Goal: Task Accomplishment & Management: Manage account settings

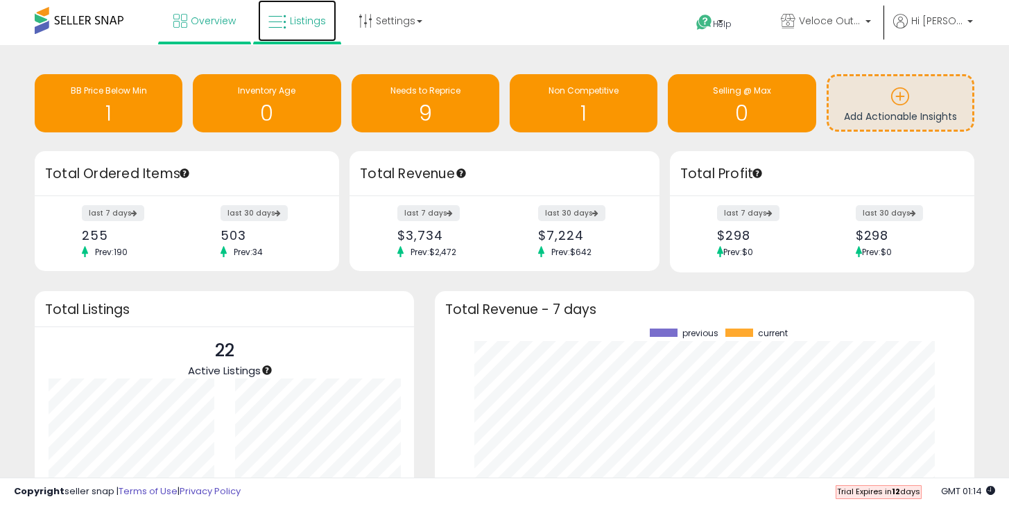
click at [331, 16] on link "Listings" at bounding box center [297, 21] width 78 height 42
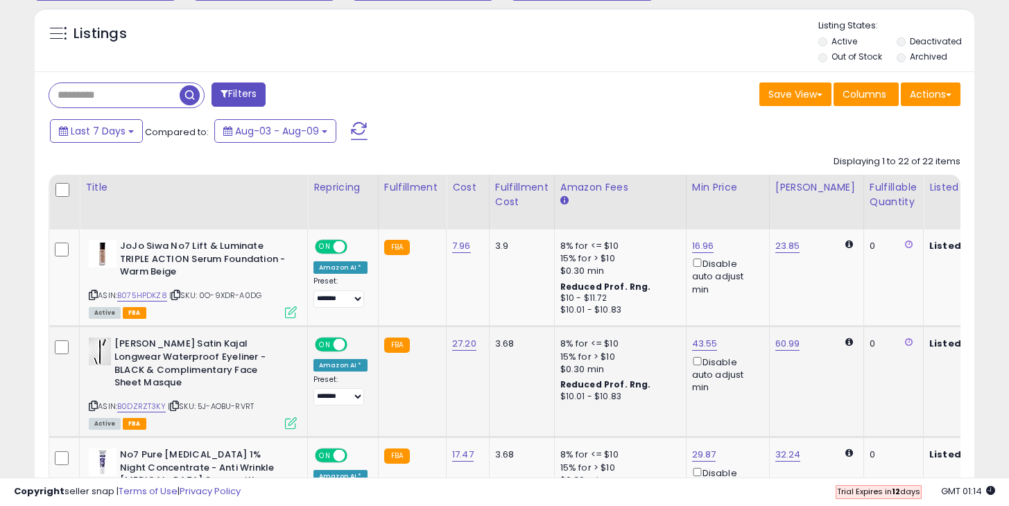
scroll to position [515, 0]
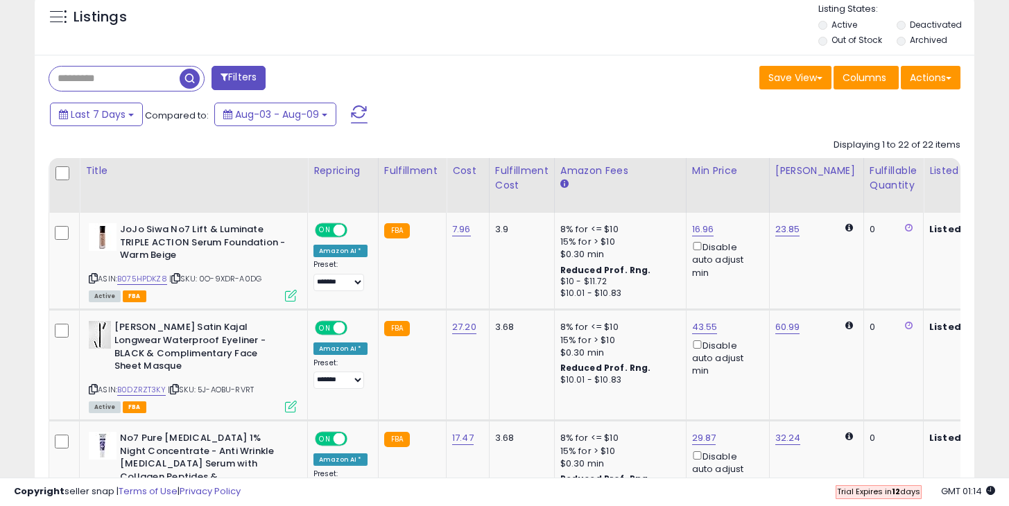
drag, startPoint x: 414, startPoint y: 476, endPoint x: 468, endPoint y: 481, distance: 54.3
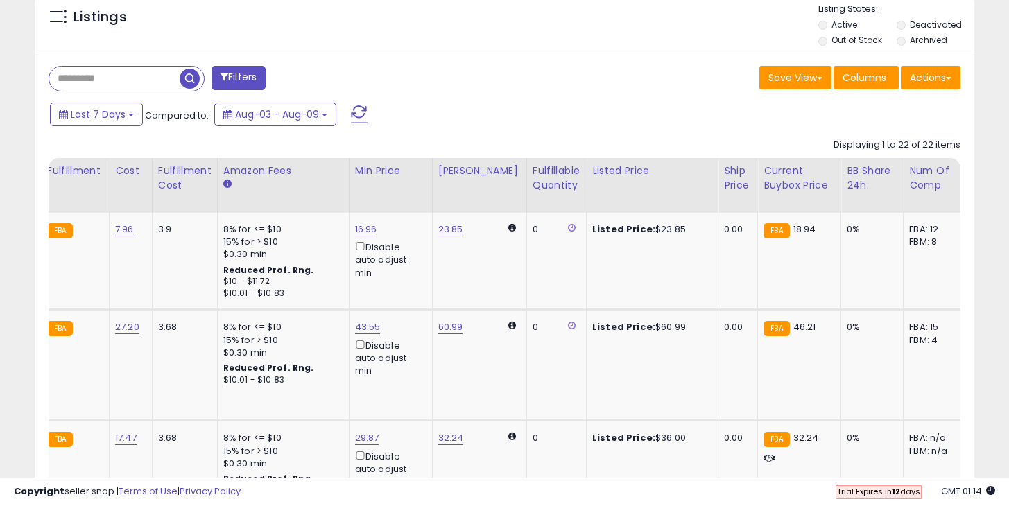
scroll to position [0, 0]
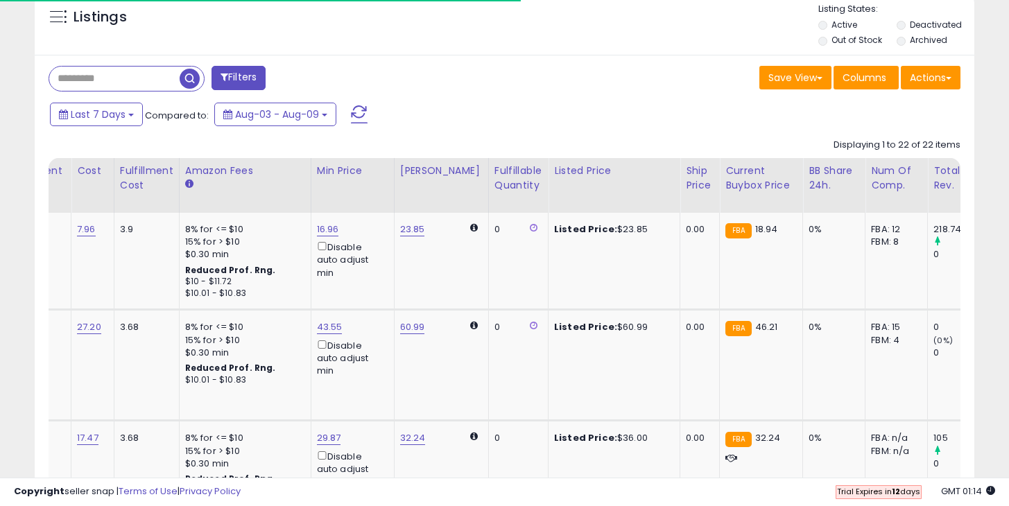
click at [595, 69] on div "Save View Save As New View Update Current View Columns Actions Import Export Vi…" at bounding box center [738, 79] width 467 height 27
click at [513, 103] on div "Last 7 Days Compared to: Aug-03 - Aug-09" at bounding box center [388, 116] width 684 height 31
click at [514, 102] on div "Last 7 Days Compared to: Aug-03 - Aug-09" at bounding box center [388, 116] width 684 height 31
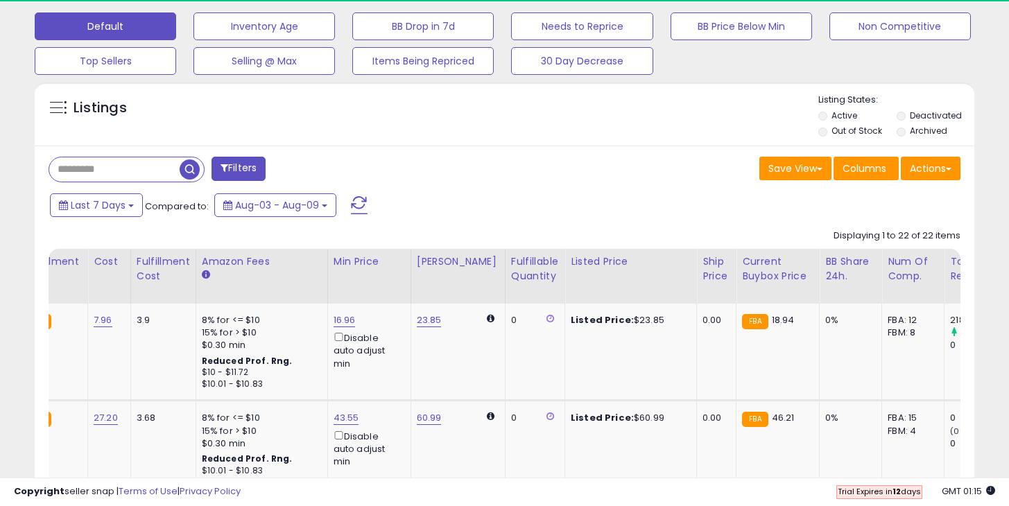
scroll to position [425, 0]
click at [520, 288] on th "Fulfillable Quantity" at bounding box center [535, 275] width 60 height 55
click at [519, 274] on div "Fulfillable Quantity" at bounding box center [535, 268] width 48 height 29
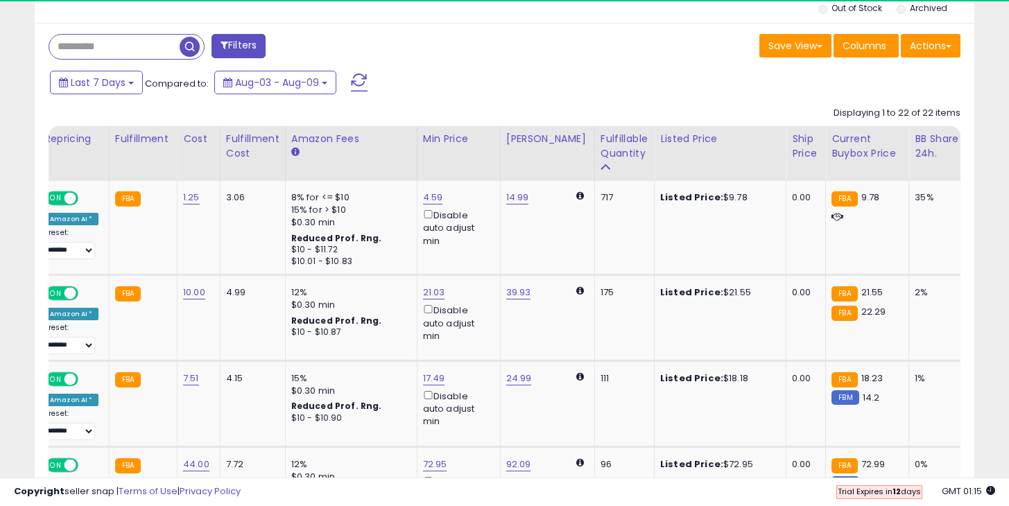
scroll to position [0, 286]
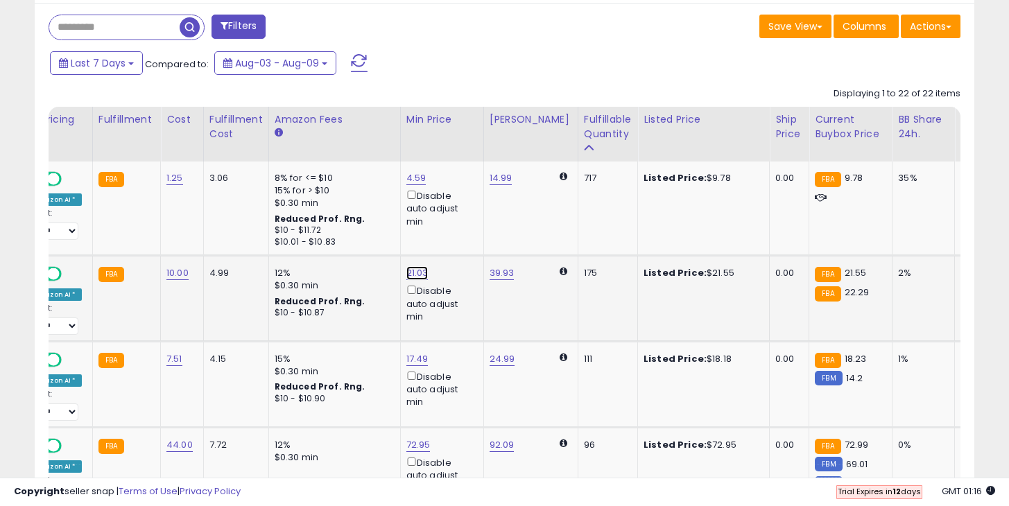
click at [407, 185] on link "21.03" at bounding box center [416, 178] width 20 height 14
type input "**"
click button "submit" at bounding box center [455, 224] width 24 height 21
click at [406, 185] on link "17.49" at bounding box center [416, 178] width 20 height 14
type input "*****"
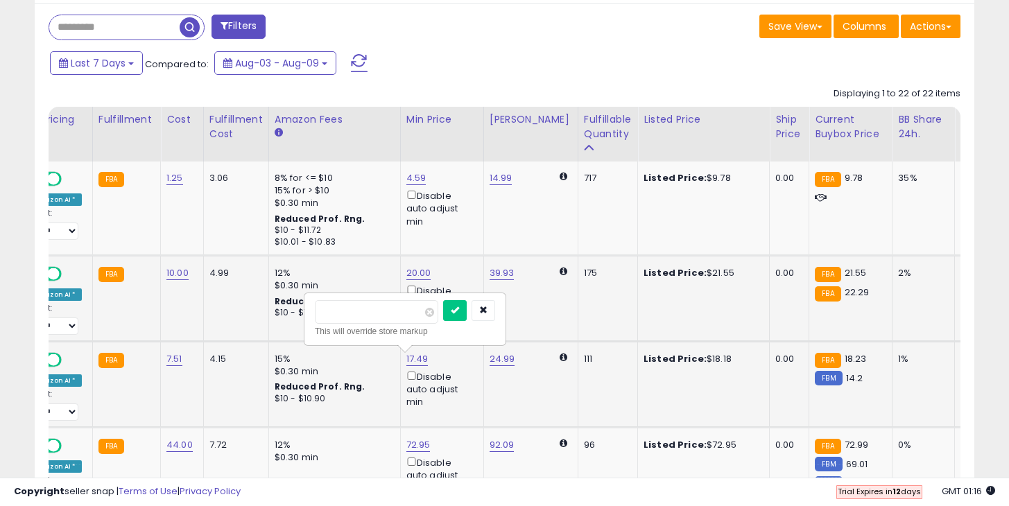
click button "submit" at bounding box center [455, 310] width 24 height 21
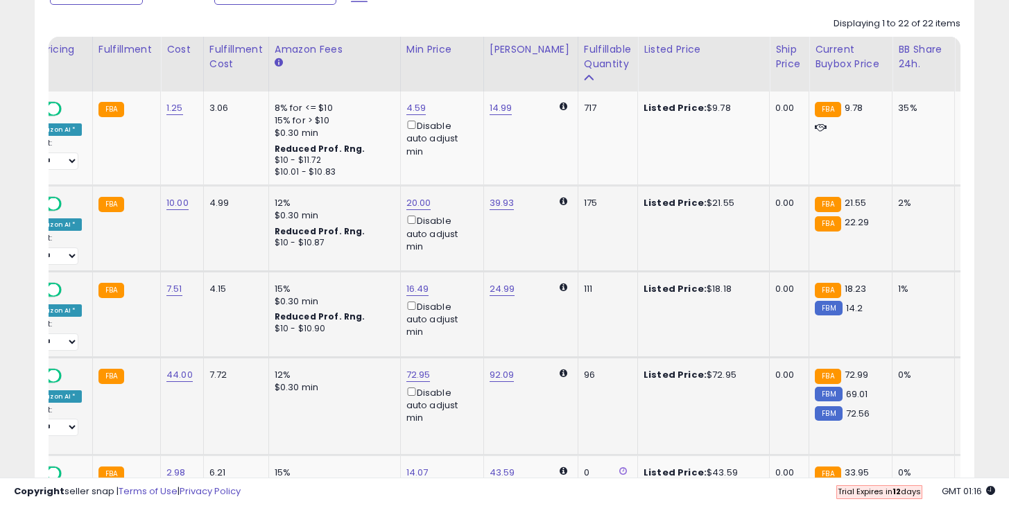
scroll to position [637, 0]
click at [410, 115] on link "72.95" at bounding box center [416, 108] width 20 height 14
type input "**"
click button "submit" at bounding box center [456, 326] width 24 height 21
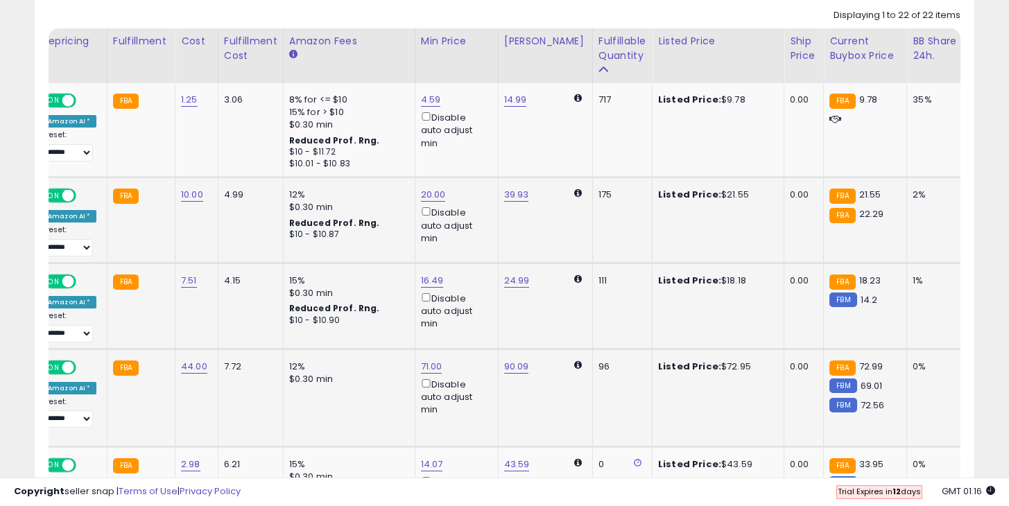
scroll to position [0, 221]
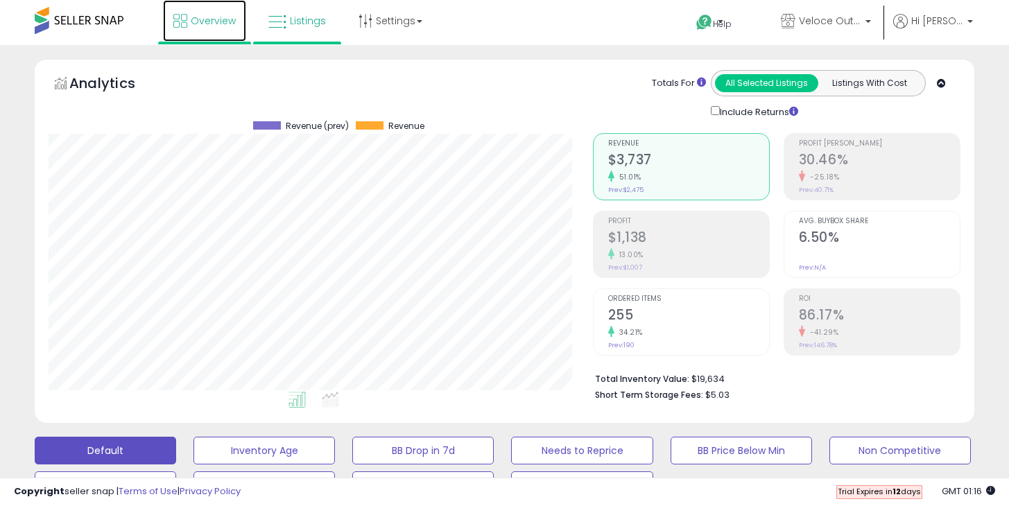
click at [198, 17] on span "Overview" at bounding box center [213, 21] width 45 height 14
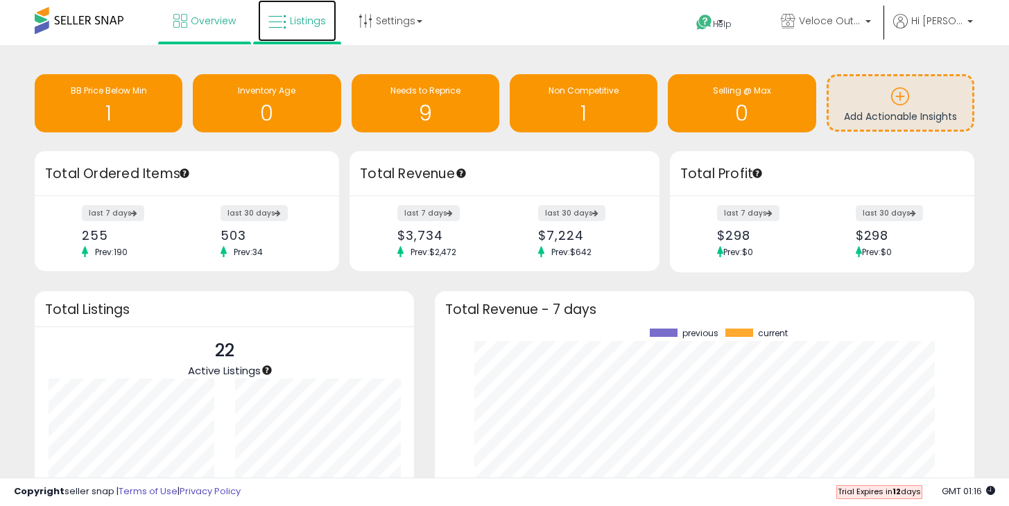
click at [283, 33] on link "Listings" at bounding box center [297, 21] width 78 height 42
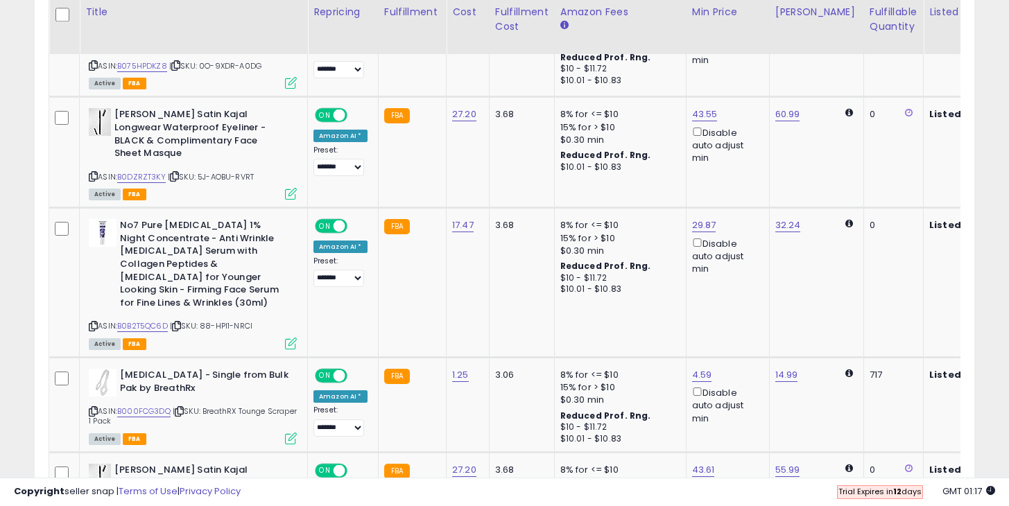
scroll to position [284, 544]
click at [372, 478] on div "Copyright seller snap | Terms of Use | Privacy Policy GMT 01:17 Trial Expires i…" at bounding box center [504, 492] width 1009 height 28
drag, startPoint x: 374, startPoint y: 479, endPoint x: 442, endPoint y: 485, distance: 67.5
click at [441, 487] on div "Copyright seller snap | Terms of Use | Privacy Policy GMT 01:17 Trial Expires i…" at bounding box center [504, 492] width 1009 height 28
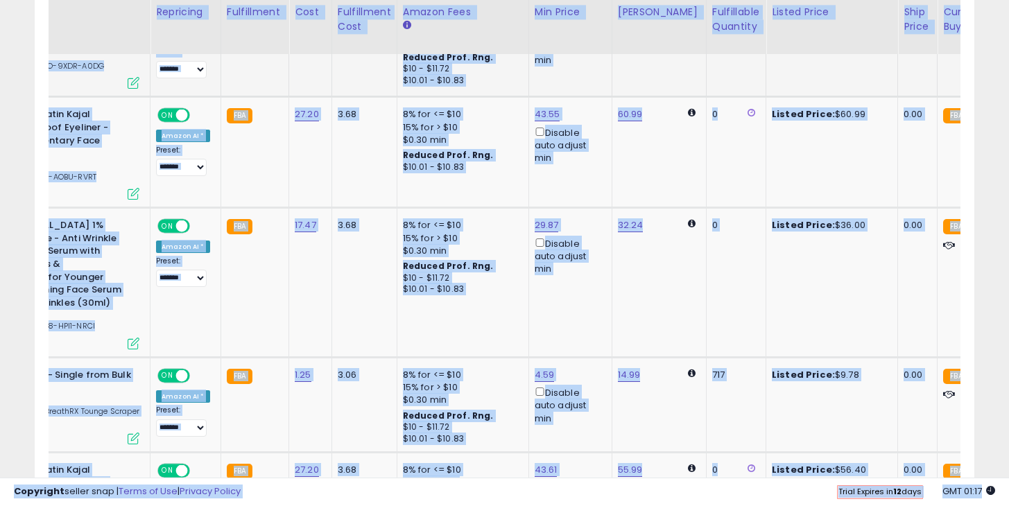
scroll to position [0, 164]
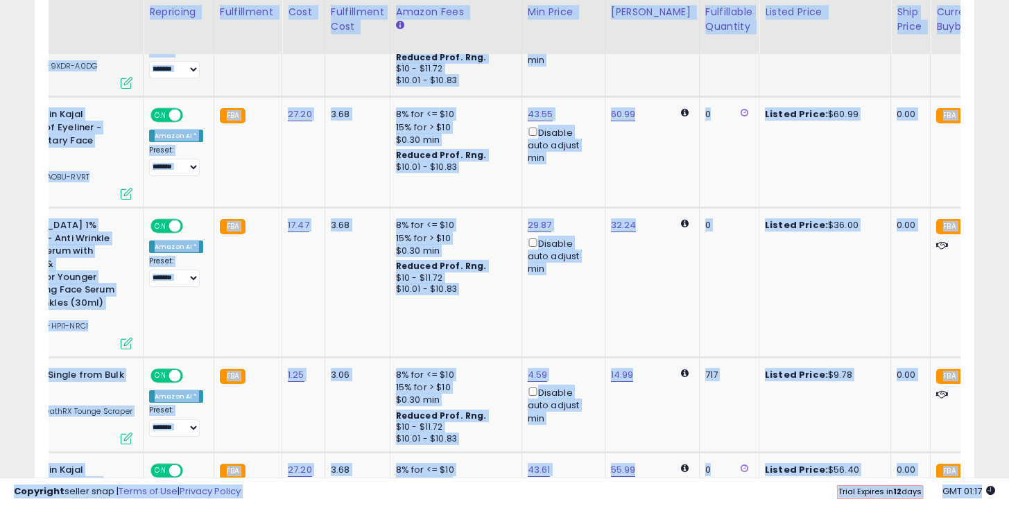
click at [630, 75] on td "23.85" at bounding box center [652, 48] width 94 height 97
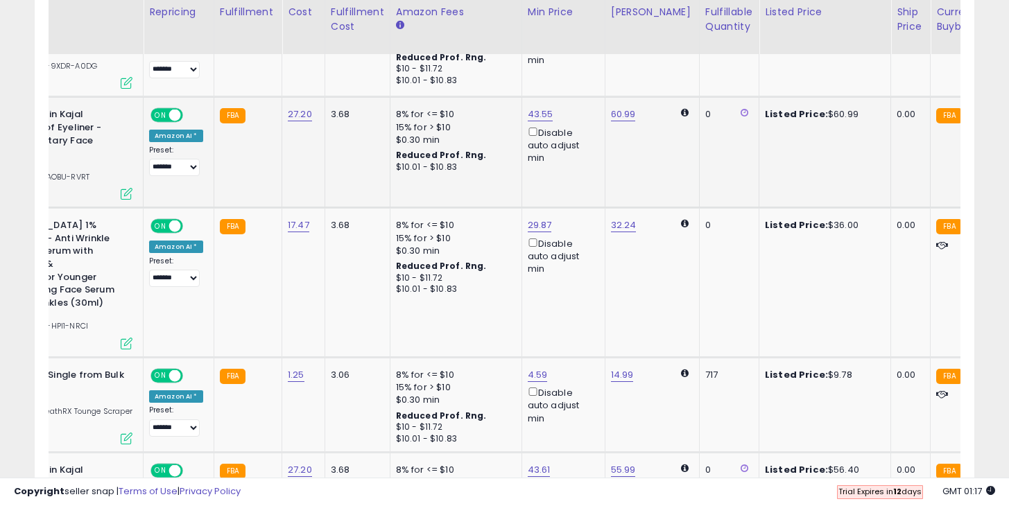
scroll to position [0, 169]
